Goal: Task Accomplishment & Management: Complete application form

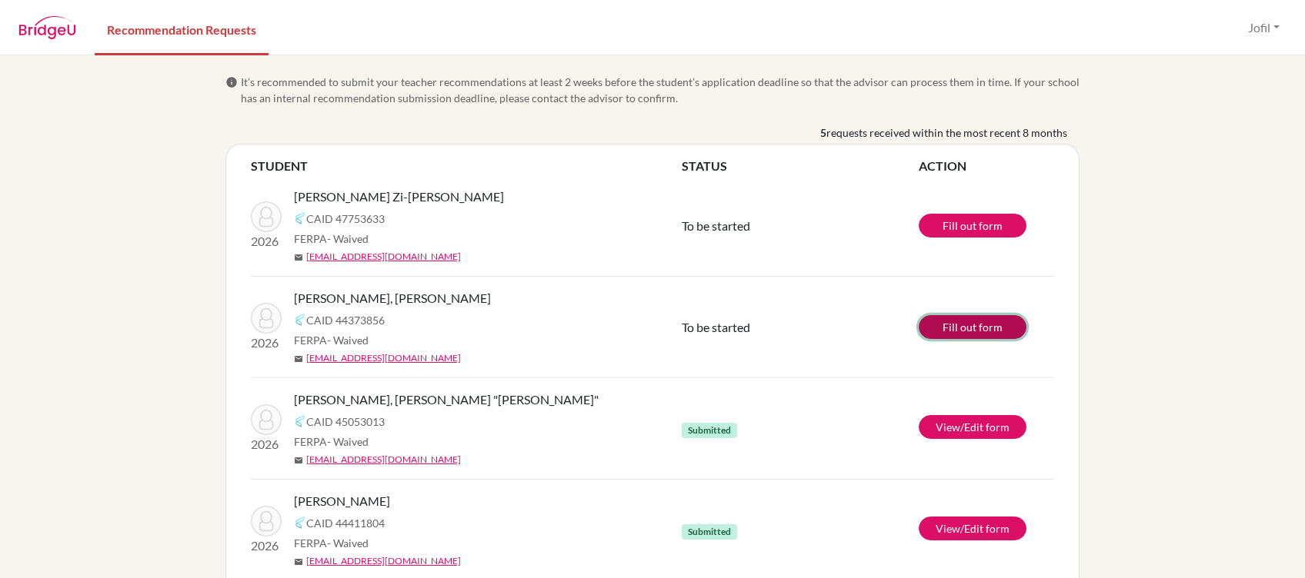
click at [965, 328] on link "Fill out form" at bounding box center [972, 327] width 108 height 24
click at [964, 320] on link "Edit form" at bounding box center [972, 327] width 108 height 24
click at [958, 326] on link "Edit form" at bounding box center [972, 327] width 108 height 24
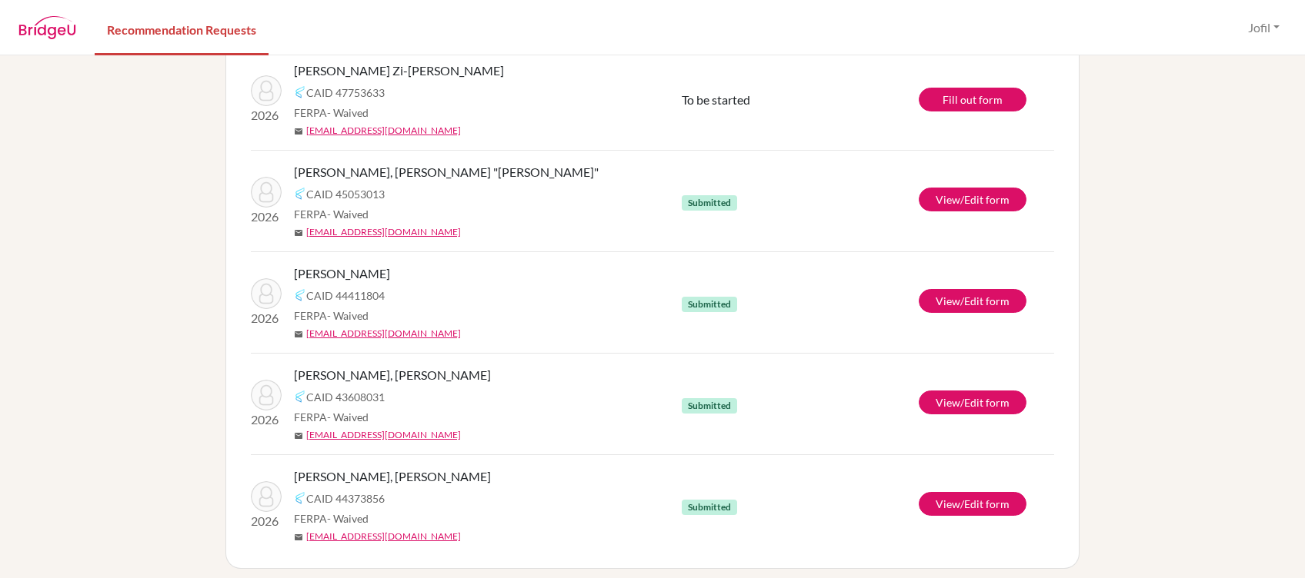
scroll to position [135, 0]
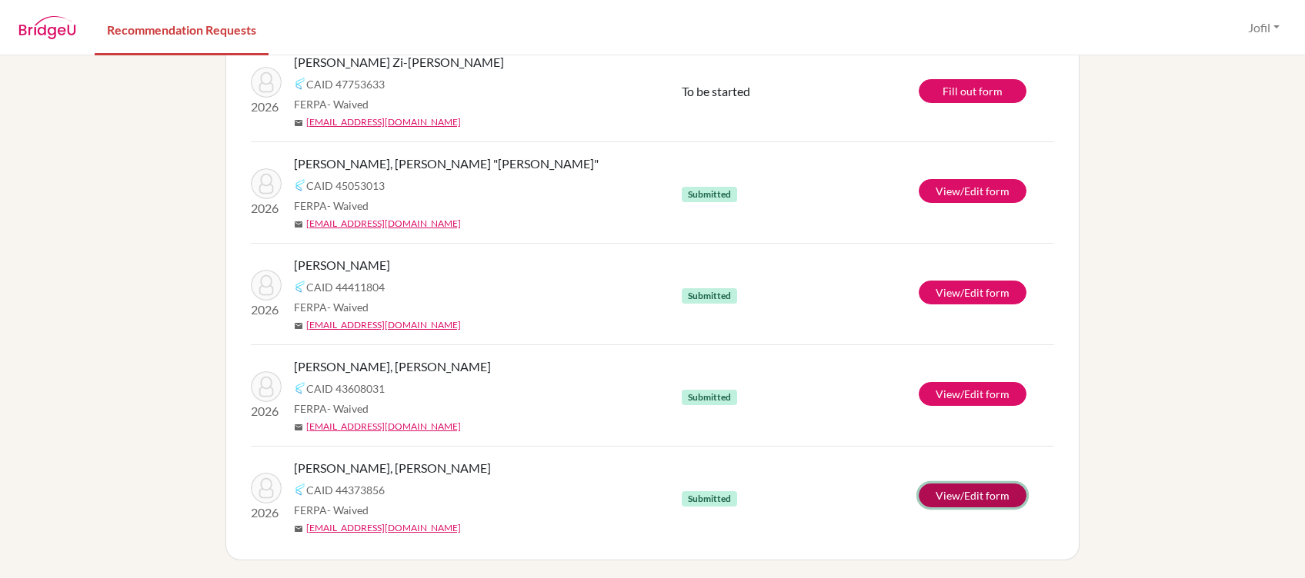
click at [958, 492] on link "View/Edit form" at bounding box center [972, 496] width 108 height 24
